Goal: Task Accomplishment & Management: Manage account settings

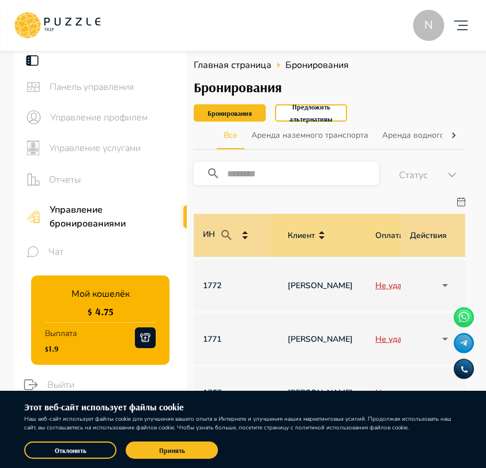
scroll to position [0, 825]
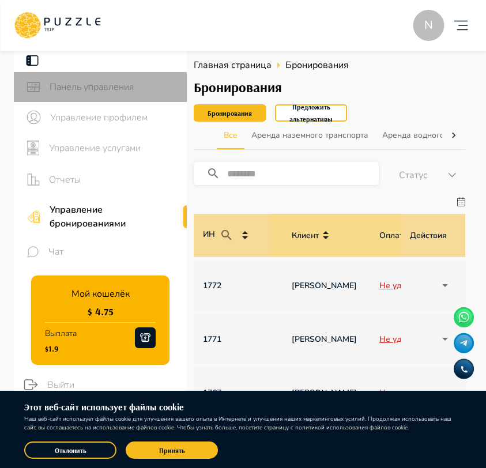
click at [103, 93] on span "Панель управления" at bounding box center [114, 87] width 128 height 14
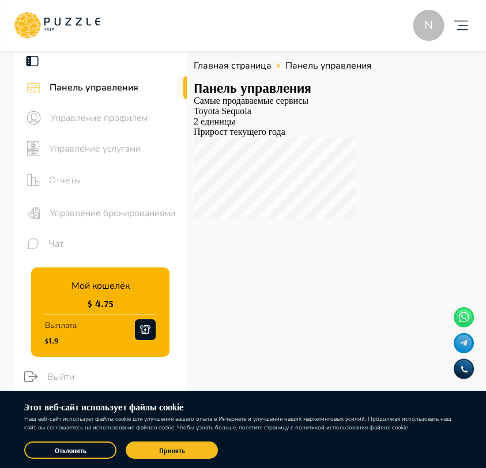
click at [66, 204] on div "Управление бронированиями" at bounding box center [100, 213] width 173 height 33
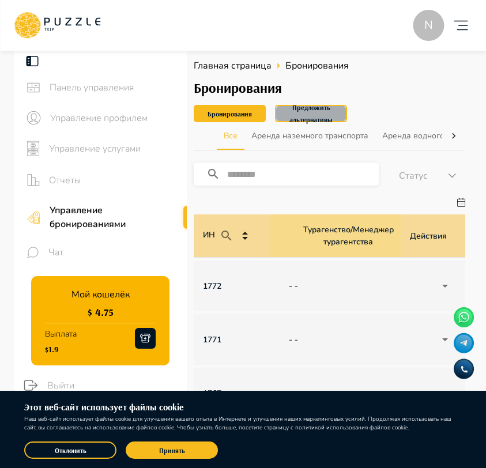
click at [313, 115] on button "Предложить альтернативы" at bounding box center [311, 113] width 72 height 17
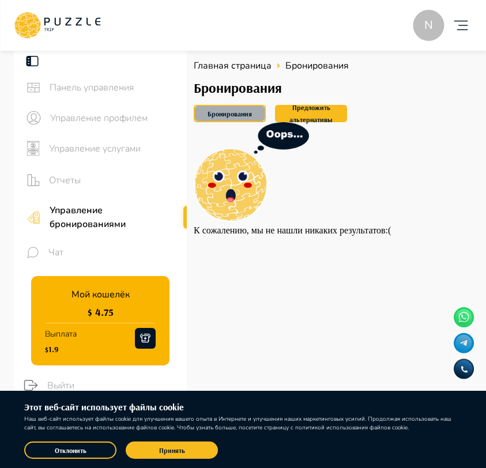
click at [244, 113] on button "Бронирования" at bounding box center [230, 113] width 72 height 17
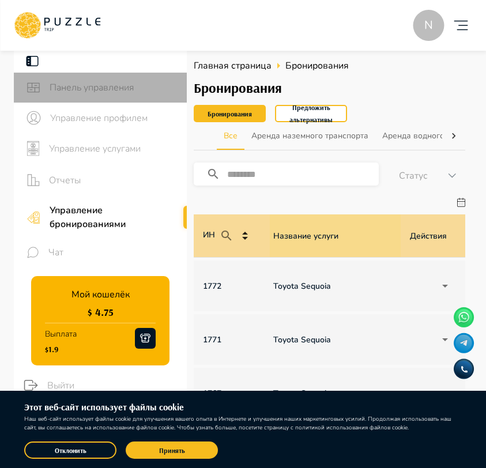
click at [134, 93] on span "Панель управления" at bounding box center [114, 88] width 128 height 14
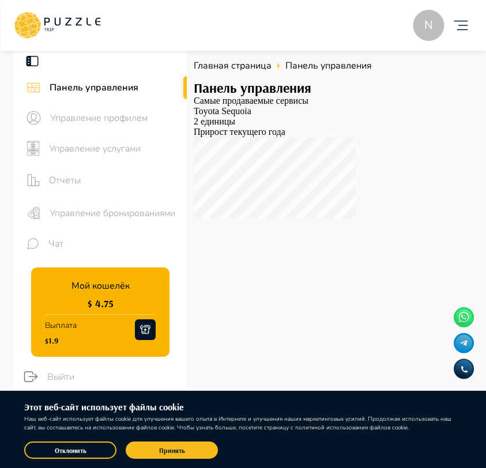
click at [69, 218] on span "Управление бронированиями" at bounding box center [114, 213] width 128 height 14
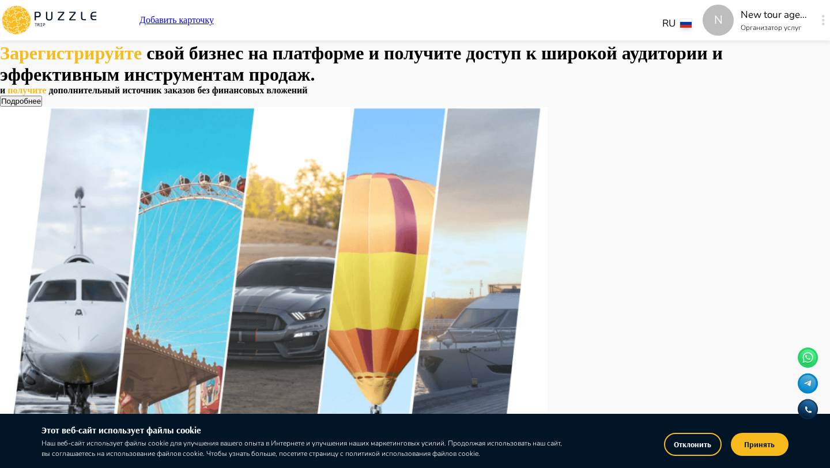
click at [749, 25] on div "N Добавить карточку RU ** N New tour agency Организатор услуг N" at bounding box center [415, 20] width 830 height 40
click at [819, 22] on button "button" at bounding box center [823, 20] width 9 height 16
click at [819, 24] on button "button" at bounding box center [823, 20] width 9 height 16
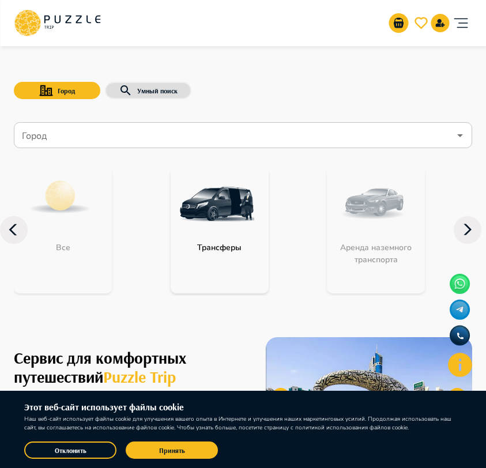
click at [466, 17] on icon "account of current user" at bounding box center [460, 23] width 23 height 23
